Goal: Transaction & Acquisition: Obtain resource

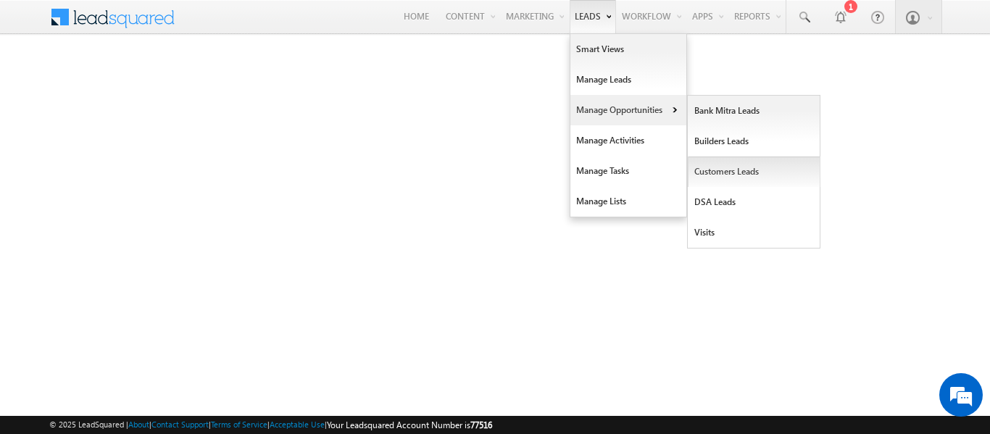
click at [711, 170] on link "Customers Leads" at bounding box center [754, 172] width 133 height 30
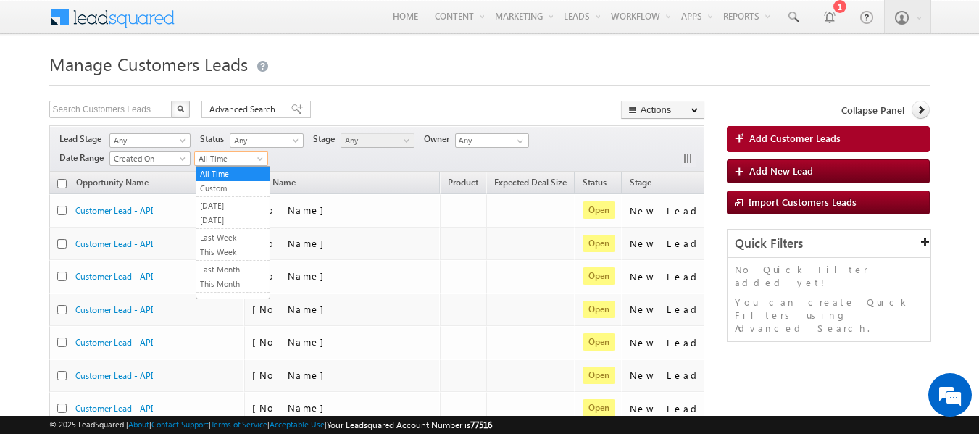
click at [246, 157] on span "All Time" at bounding box center [229, 158] width 69 height 13
click at [224, 282] on link "This Month" at bounding box center [232, 284] width 73 height 13
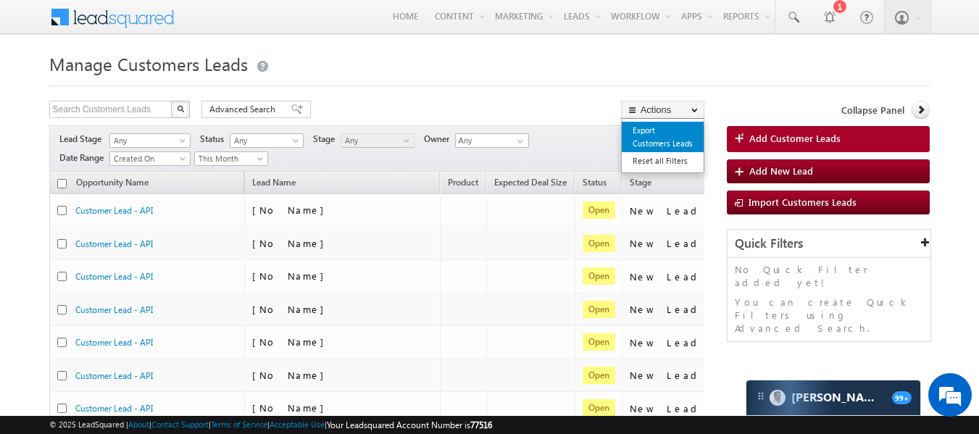
click at [641, 127] on link "Export Customers Leads" at bounding box center [663, 137] width 82 height 30
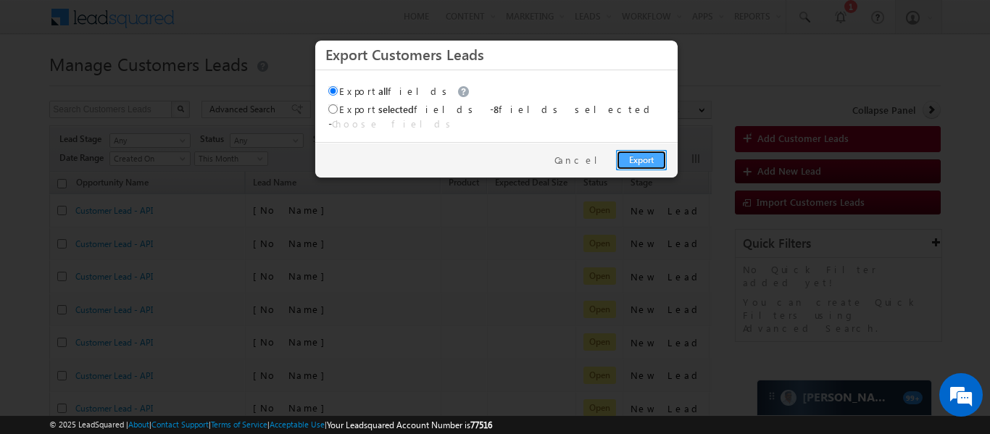
click at [644, 159] on link "Export" at bounding box center [641, 160] width 51 height 20
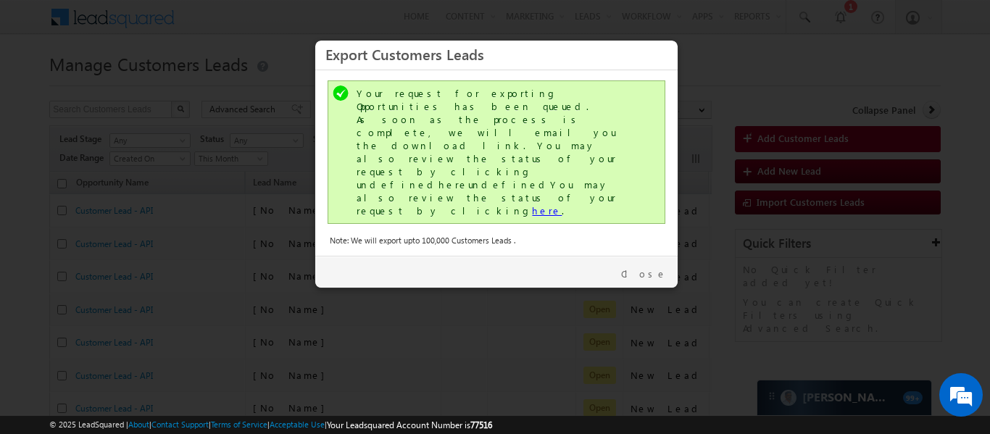
click at [532, 204] on link "here" at bounding box center [547, 210] width 30 height 12
click at [653, 267] on link "Close" at bounding box center [644, 273] width 46 height 13
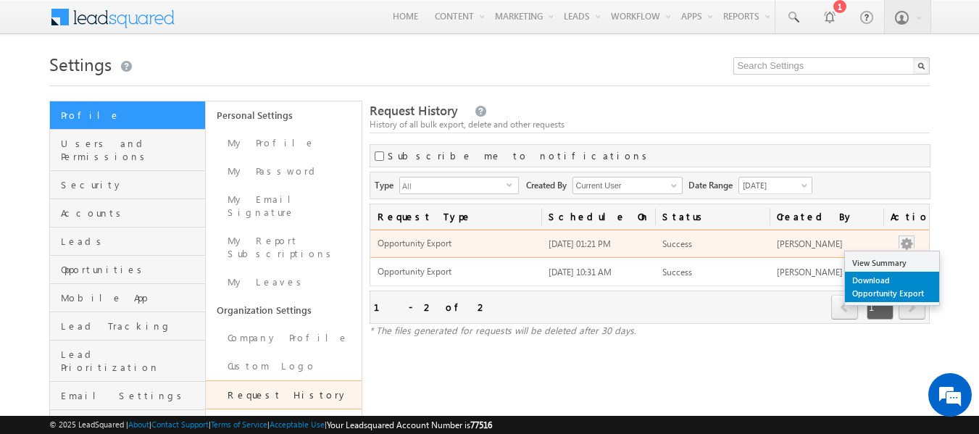
click at [885, 292] on link "Download Opportunity Export" at bounding box center [892, 287] width 94 height 30
